Goal: Information Seeking & Learning: Understand process/instructions

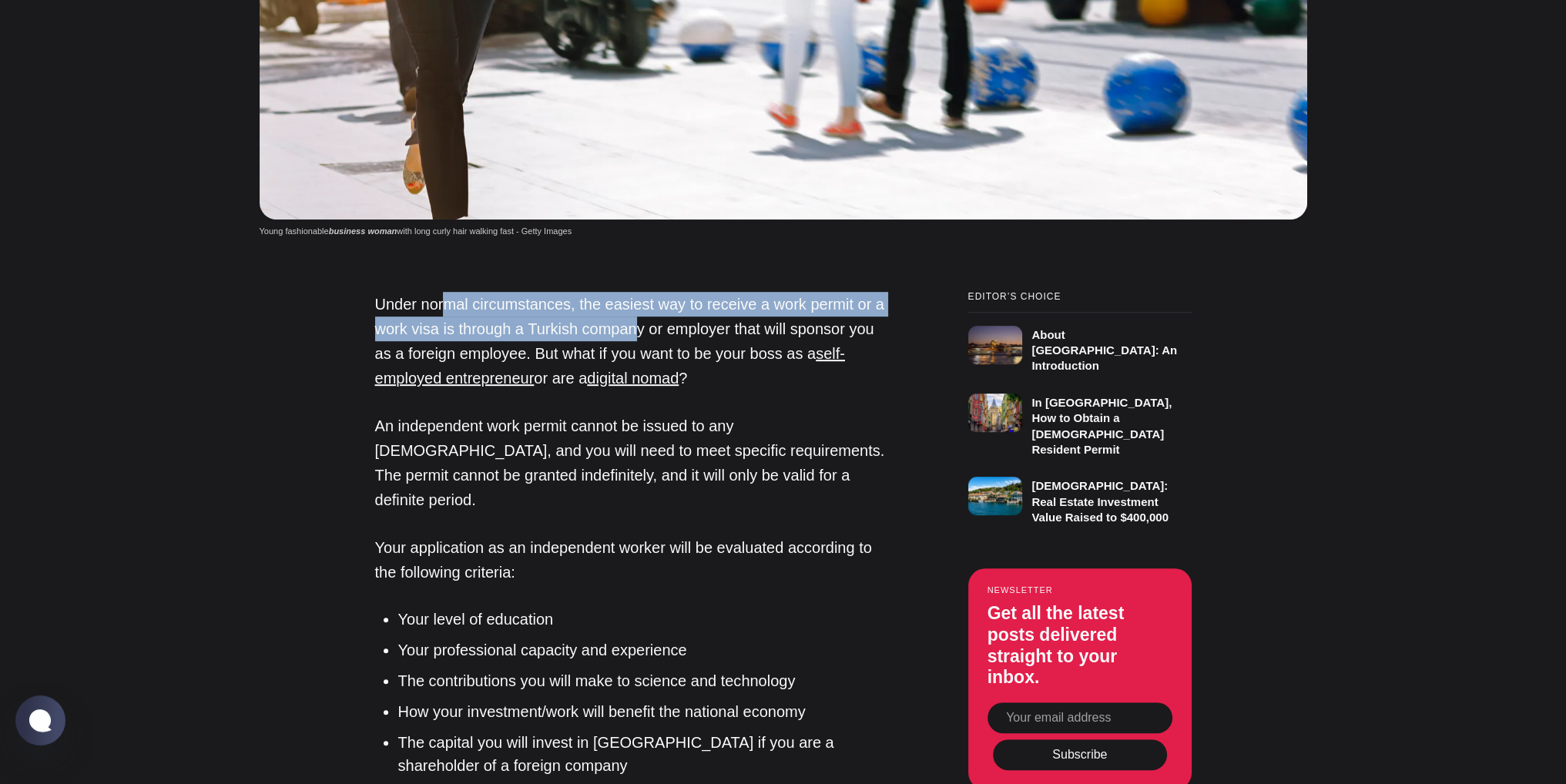
drag, startPoint x: 492, startPoint y: 323, endPoint x: 638, endPoint y: 330, distance: 146.2
click at [638, 332] on p "Under normal circumstances, the easiest way to receive a work permit or a work …" at bounding box center [633, 342] width 517 height 99
click at [639, 330] on p "Under normal circumstances, the easiest way to receive a work permit or a work …" at bounding box center [633, 342] width 517 height 99
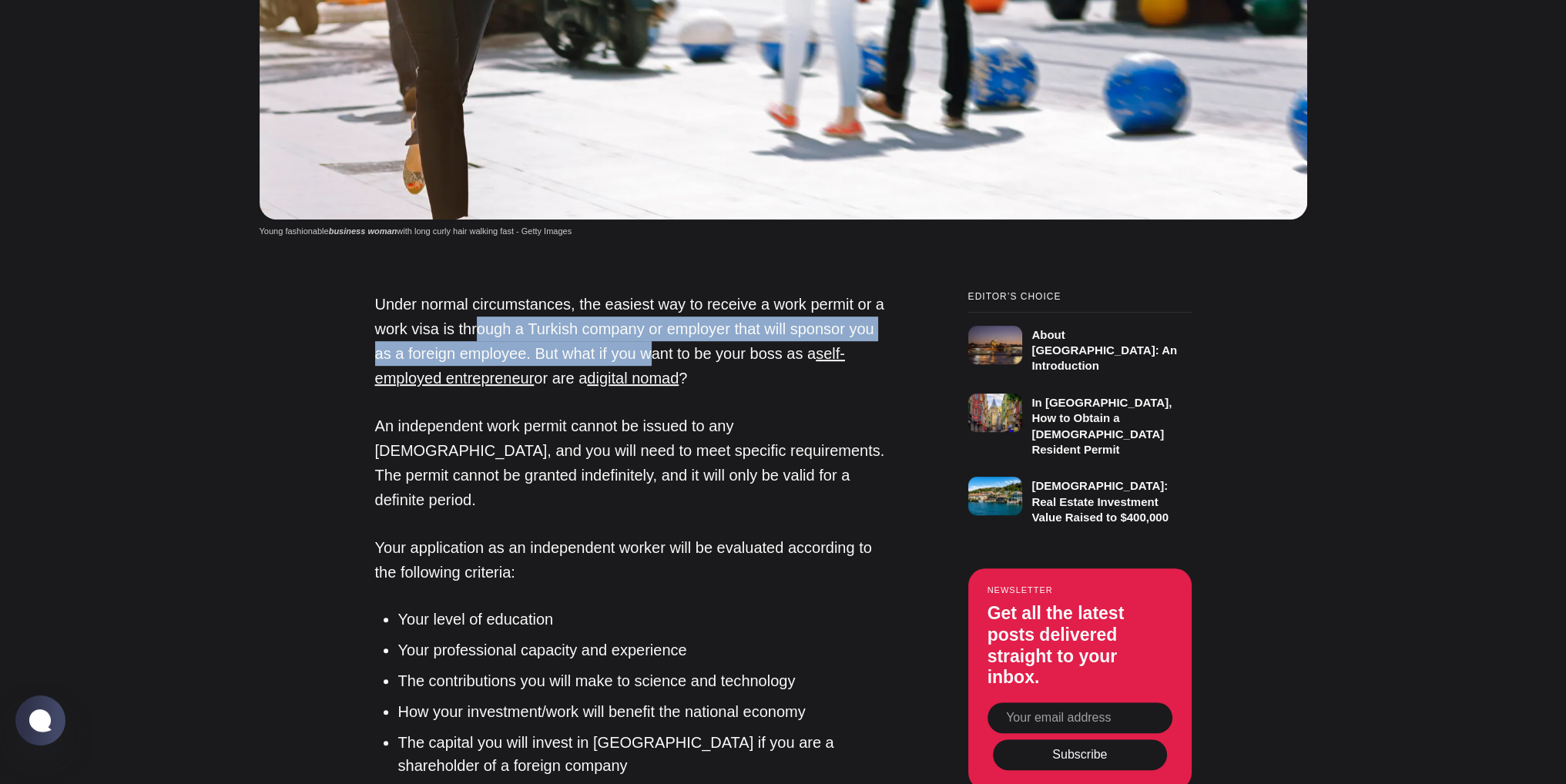
drag, startPoint x: 477, startPoint y: 323, endPoint x: 647, endPoint y: 349, distance: 172.0
click at [647, 349] on p "Under normal circumstances, the easiest way to receive a work permit or a work …" at bounding box center [633, 342] width 517 height 99
drag, startPoint x: 647, startPoint y: 349, endPoint x: 637, endPoint y: 350, distance: 10.0
click at [647, 349] on p "Under normal circumstances, the easiest way to receive a work permit or a work …" at bounding box center [633, 342] width 517 height 99
click at [515, 354] on p "Under normal circumstances, the easiest way to receive a work permit or a work …" at bounding box center [633, 342] width 517 height 99
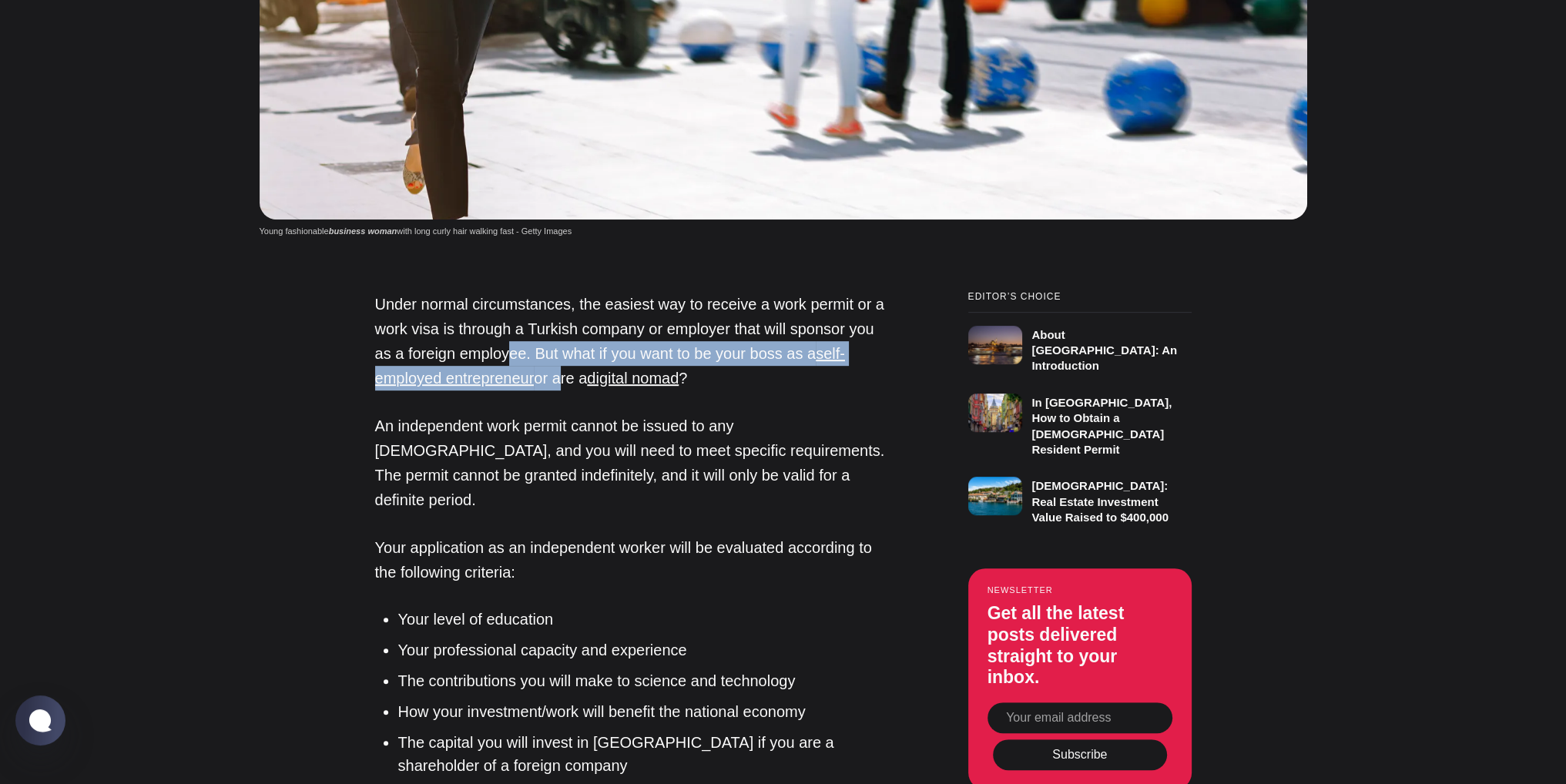
drag, startPoint x: 508, startPoint y: 356, endPoint x: 562, endPoint y: 370, distance: 55.8
click at [562, 370] on p "Under normal circumstances, the easiest way to receive a work permit or a work …" at bounding box center [633, 342] width 517 height 99
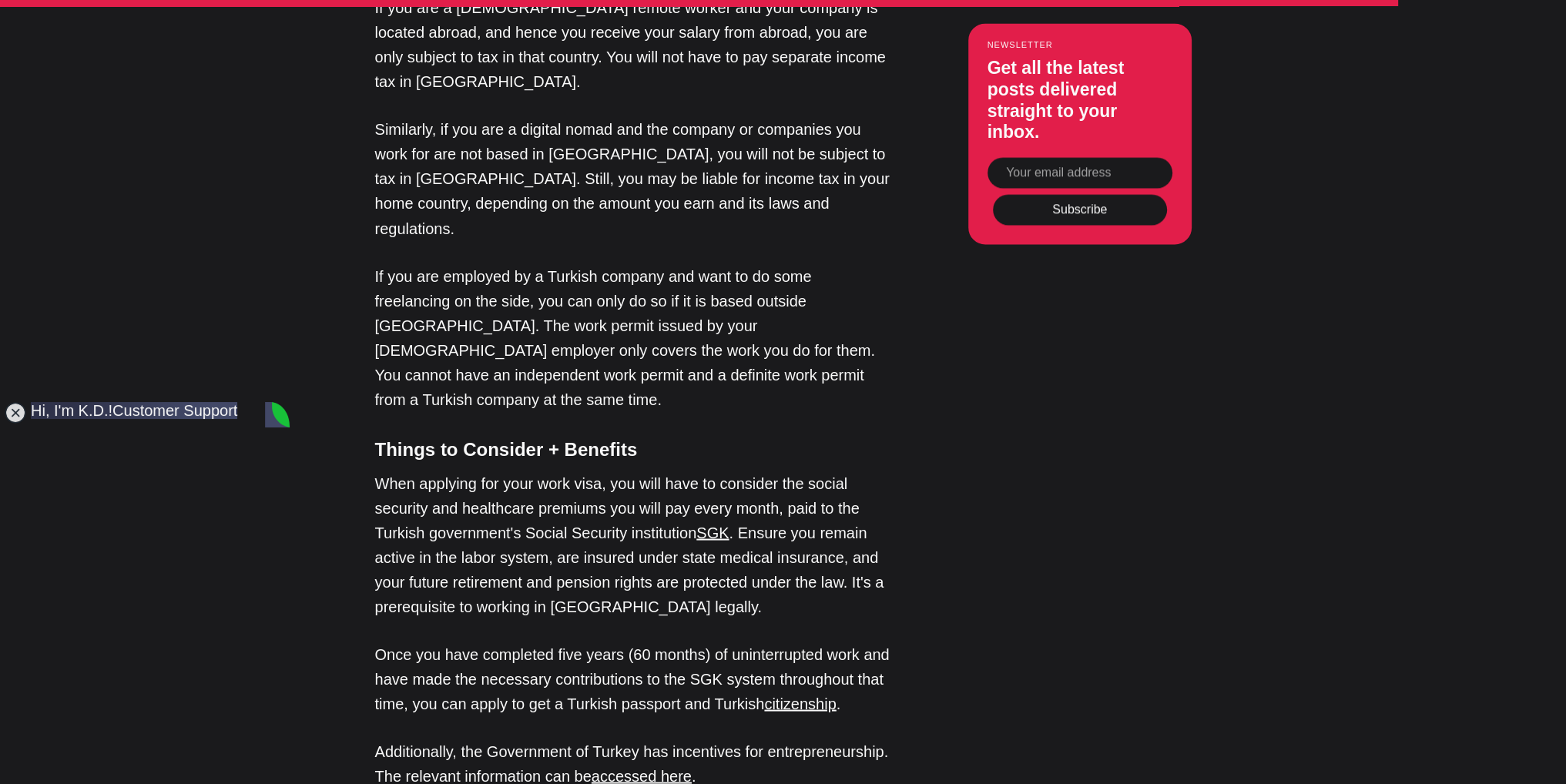
scroll to position [3774, 0]
